Goal: Task Accomplishment & Management: Manage account settings

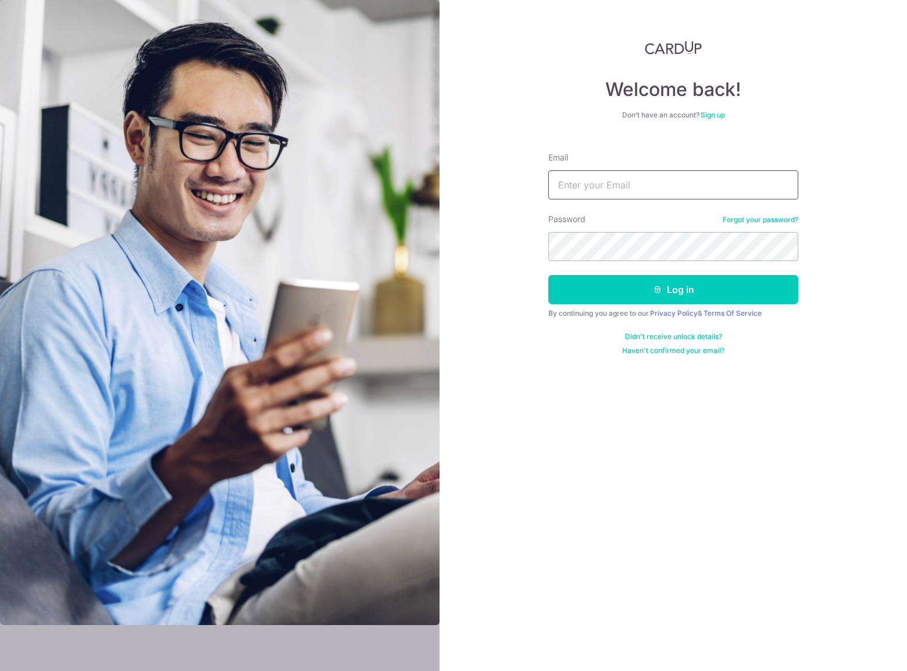
drag, startPoint x: 0, startPoint y: 0, endPoint x: 613, endPoint y: 180, distance: 638.7
click at [613, 180] on input "Email" at bounding box center [673, 184] width 250 height 29
type input "[EMAIL_ADDRESS][DOMAIN_NAME]"
click at [610, 296] on button "Log in" at bounding box center [673, 289] width 250 height 29
